Goal: Check status: Check status

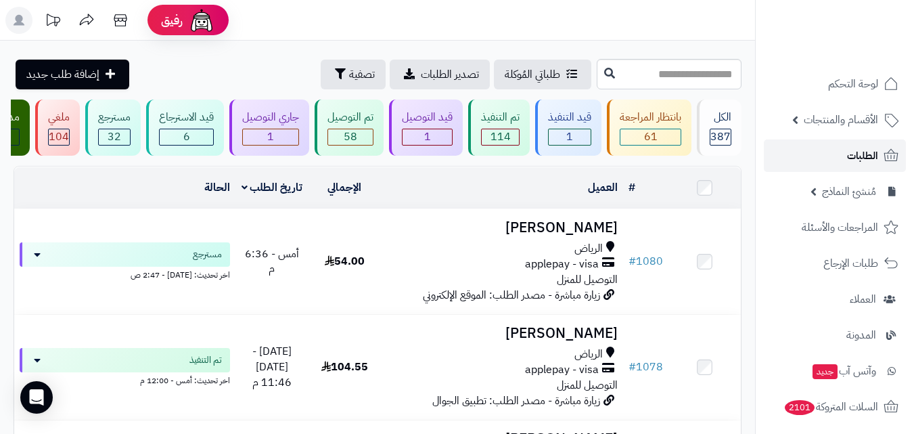
click at [868, 165] on link "الطلبات" at bounding box center [835, 155] width 142 height 32
click at [864, 269] on span "طلبات الإرجاع" at bounding box center [851, 263] width 54 height 19
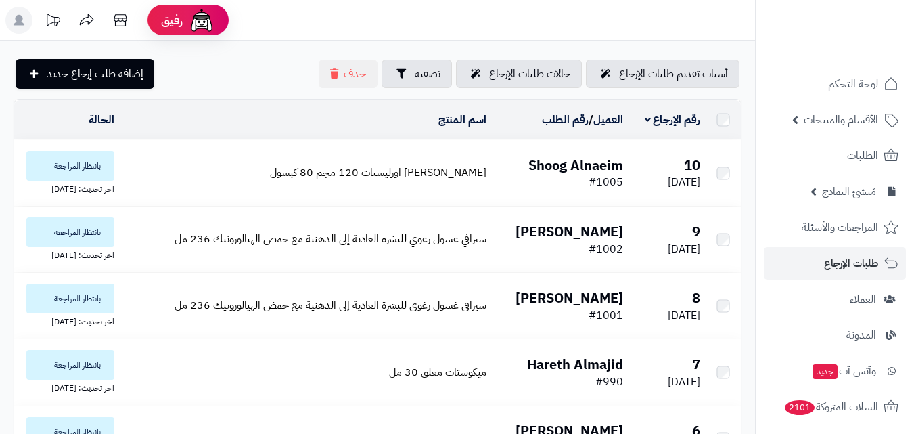
click at [872, 162] on span "الطلبات" at bounding box center [862, 155] width 31 height 19
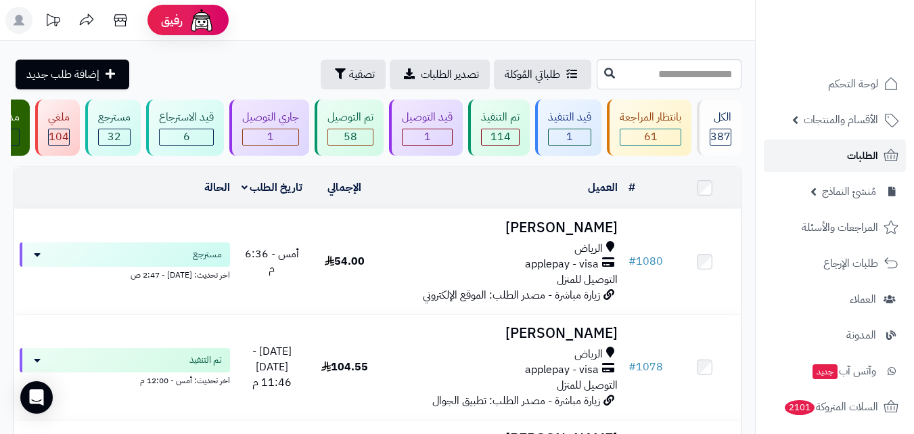
click at [857, 166] on link "الطلبات" at bounding box center [835, 155] width 142 height 32
